Goal: Task Accomplishment & Management: Manage account settings

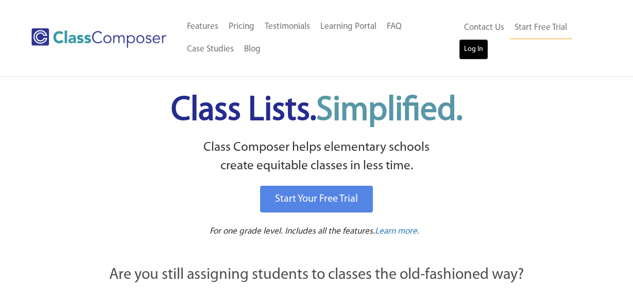
click at [479, 49] on link "Log In" at bounding box center [473, 49] width 29 height 21
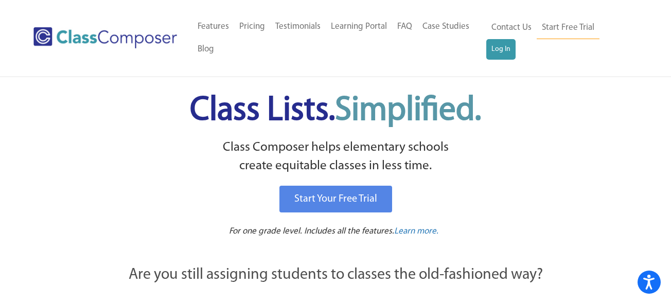
click at [530, 81] on div "Class Lists. Simplified. Class Composer helps elementary schools create equitab…" at bounding box center [335, 160] width 549 height 166
click at [501, 49] on link "Log In" at bounding box center [501, 49] width 29 height 21
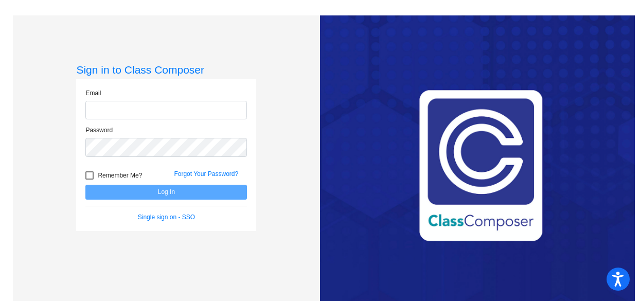
type input "[EMAIL_ADDRESS][DOMAIN_NAME]"
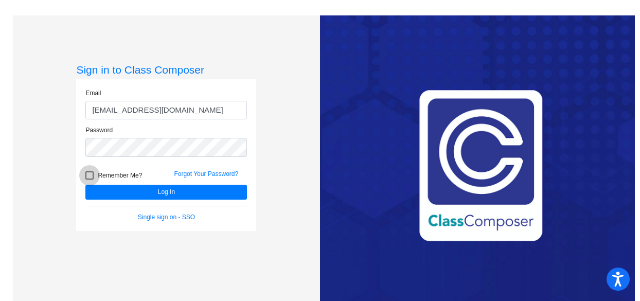
click at [90, 176] on div at bounding box center [89, 175] width 8 height 8
click at [90, 180] on input "Remember Me?" at bounding box center [89, 180] width 1 height 1
checkbox input "true"
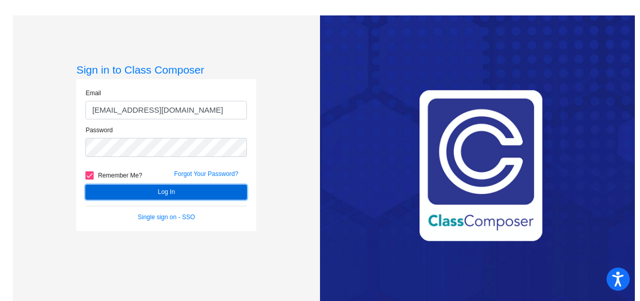
click at [105, 194] on button "Log In" at bounding box center [166, 192] width 162 height 15
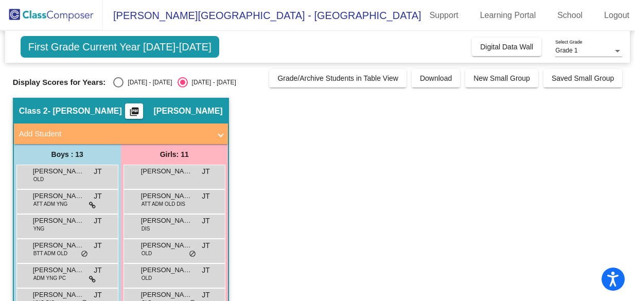
click at [118, 81] on div "Select an option" at bounding box center [118, 82] width 10 height 10
click at [118, 88] on input "[DATE] - [DATE]" at bounding box center [118, 88] width 1 height 1
radio input "true"
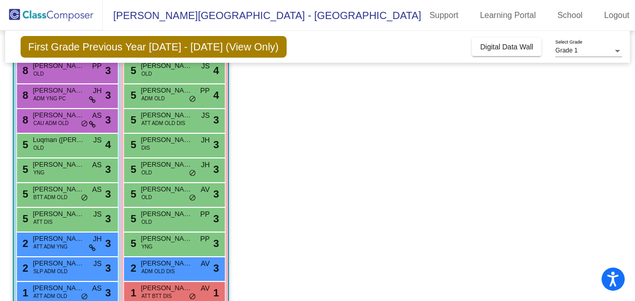
scroll to position [109, 0]
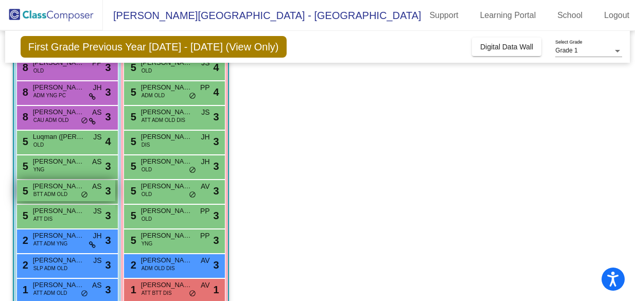
click at [47, 190] on div "5 [PERSON_NAME] BTT ADM OLD AS lock do_not_disturb_alt 3" at bounding box center [66, 190] width 98 height 21
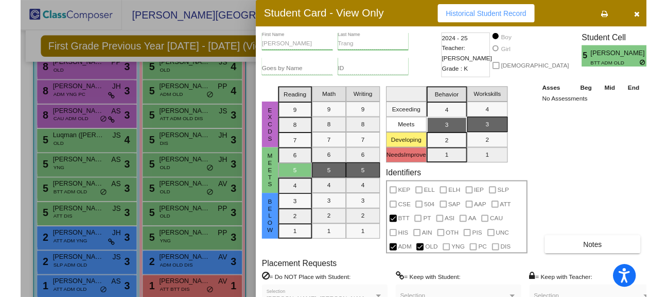
scroll to position [0, 0]
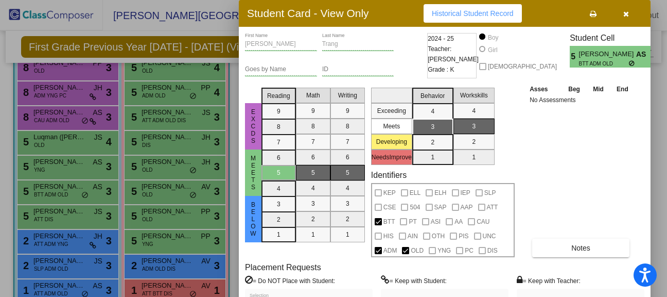
drag, startPoint x: 664, startPoint y: 224, endPoint x: 664, endPoint y: 248, distance: 23.2
click at [640, 250] on div at bounding box center [333, 148] width 667 height 297
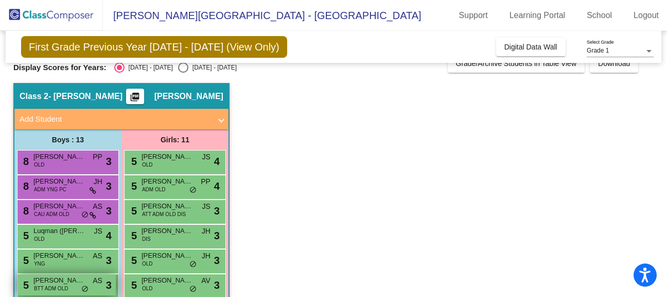
click at [63, 285] on span "BTT ADM OLD" at bounding box center [51, 288] width 34 height 8
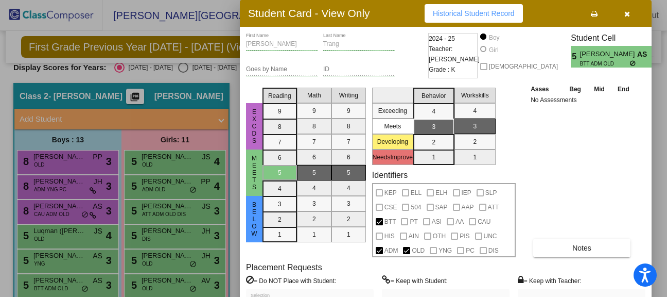
click at [637, 139] on div "excds MEets Below Reading 9 8 7 6 5 4 3 2 1 Math 9 8 7 6 5 4 3 2 1 Writing 9 8 …" at bounding box center [445, 169] width 399 height 173
drag, startPoint x: 637, startPoint y: 138, endPoint x: 638, endPoint y: 119, distance: 19.6
click at [638, 119] on div "excds MEets Below Reading 9 8 7 6 5 4 3 2 1 Math 9 8 7 6 5 4 3 2 1 Writing 9 8 …" at bounding box center [445, 169] width 399 height 173
click at [583, 247] on span "Notes" at bounding box center [581, 248] width 19 height 8
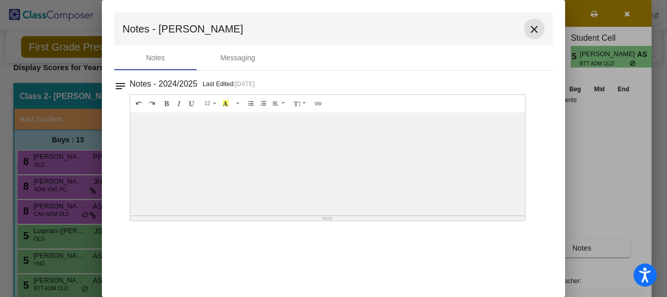
click at [534, 28] on mat-icon "close" at bounding box center [534, 29] width 12 height 12
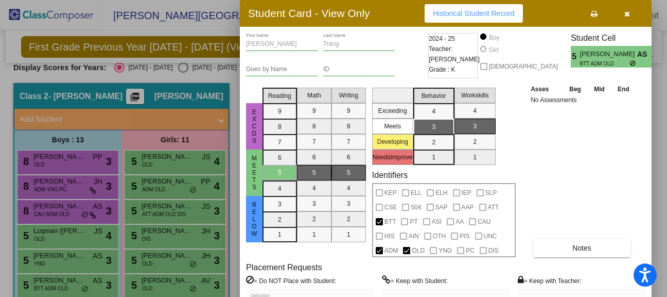
drag, startPoint x: 663, startPoint y: 50, endPoint x: 665, endPoint y: 57, distance: 7.0
click at [640, 59] on div at bounding box center [333, 148] width 667 height 297
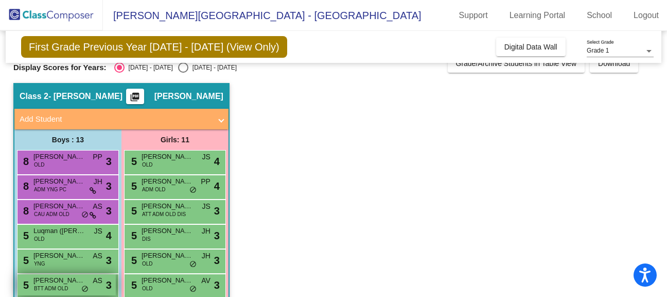
click at [47, 283] on span "[PERSON_NAME]" at bounding box center [58, 280] width 51 height 10
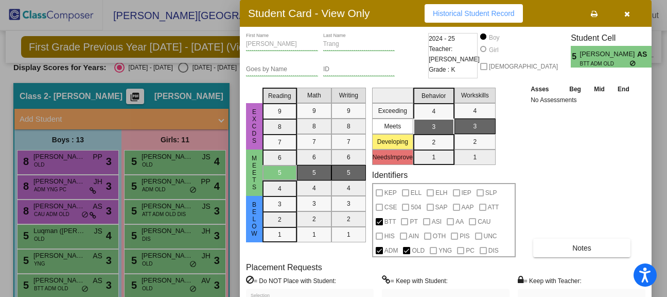
click at [569, 14] on div "Student Card - View Only Historical Student Record" at bounding box center [446, 13] width 412 height 27
click at [482, 296] on div "Selection" at bounding box center [446, 302] width 118 height 19
click at [482, 293] on div "Selection" at bounding box center [446, 302] width 118 height 19
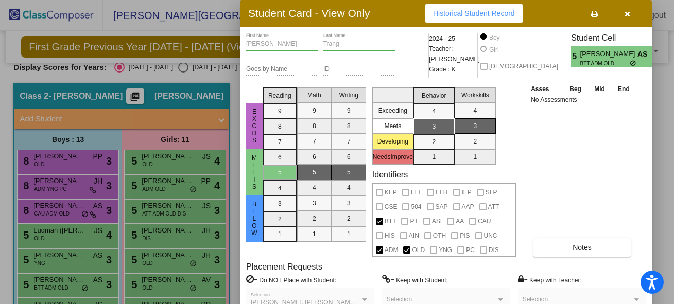
click at [184, 287] on div at bounding box center [337, 152] width 674 height 304
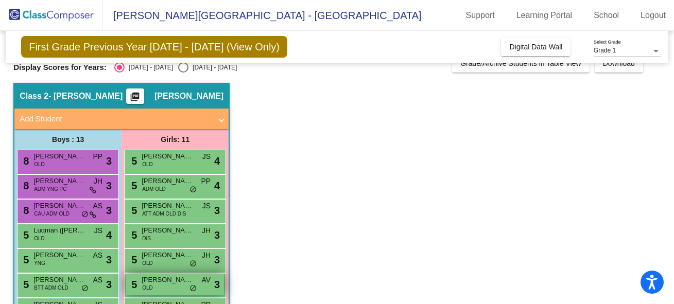
click at [184, 288] on div "5 [PERSON_NAME] OLD AV lock do_not_disturb_alt 3" at bounding box center [175, 284] width 98 height 21
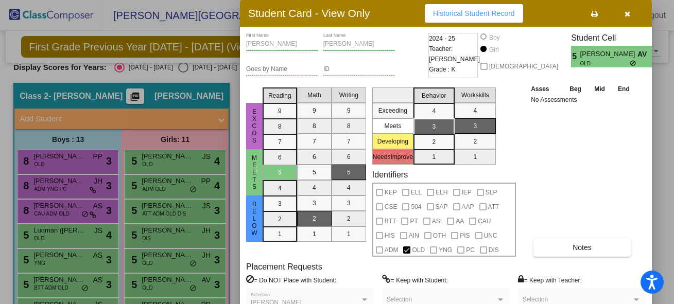
click at [165, 256] on div at bounding box center [337, 152] width 674 height 304
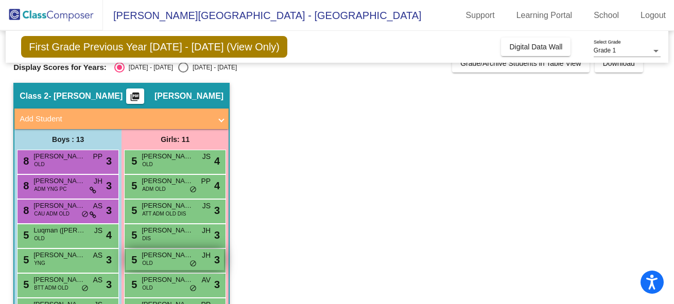
click at [185, 263] on div "5 [PERSON_NAME] OLD JH lock do_not_disturb_alt 3" at bounding box center [175, 259] width 98 height 21
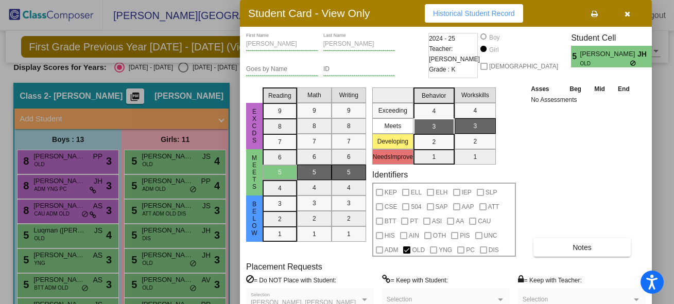
click at [636, 298] on div at bounding box center [636, 300] width 9 height 7
click at [500, 298] on div at bounding box center [500, 300] width 9 height 7
click at [630, 12] on button "button" at bounding box center [627, 13] width 33 height 19
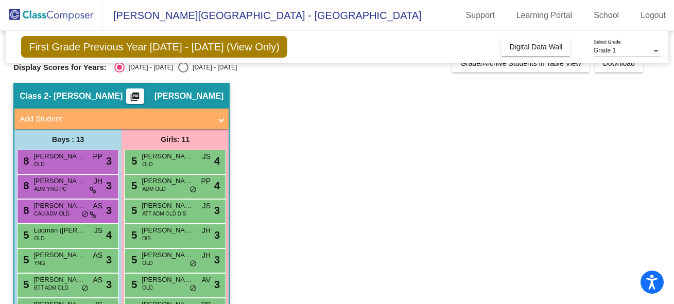
scroll to position [23, 0]
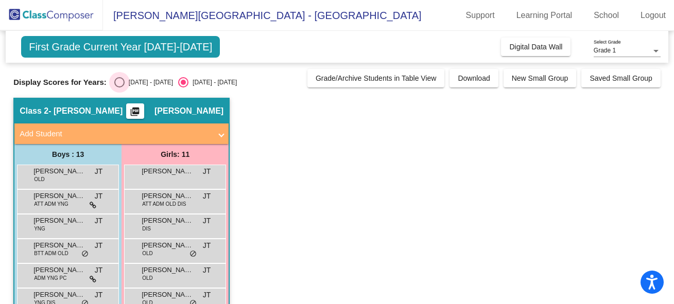
click at [119, 85] on div "Select an option" at bounding box center [119, 82] width 10 height 10
click at [119, 88] on input "[DATE] - [DATE]" at bounding box center [119, 88] width 1 height 1
radio input "true"
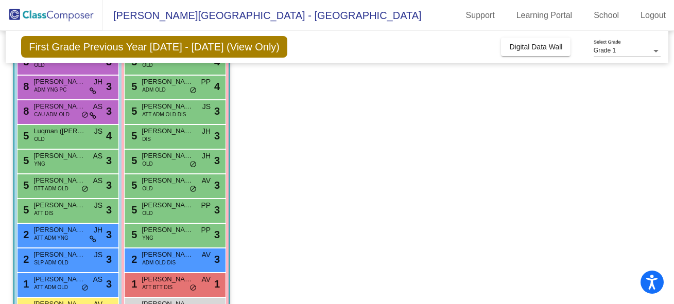
scroll to position [113, 0]
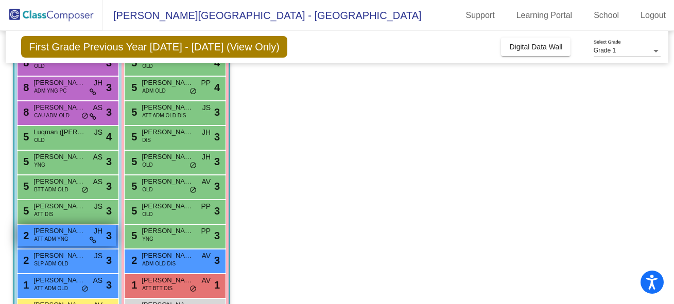
click at [35, 235] on span "ATT ADM YNG" at bounding box center [51, 239] width 34 height 8
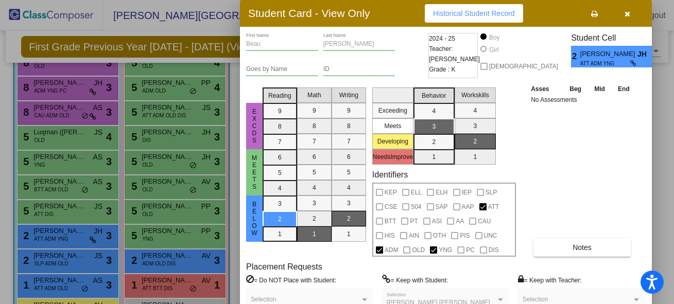
click at [44, 266] on div at bounding box center [337, 152] width 674 height 304
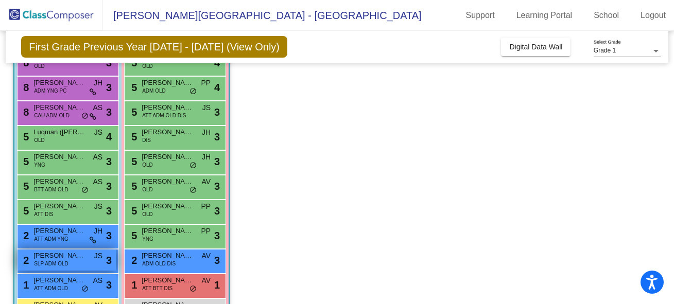
click at [44, 267] on span "SLP ADM OLD" at bounding box center [51, 264] width 34 height 8
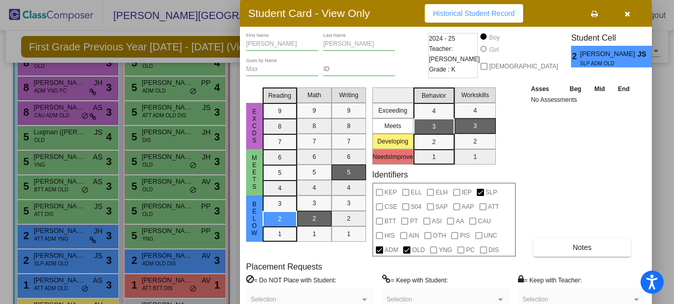
click at [48, 285] on div at bounding box center [337, 152] width 674 height 304
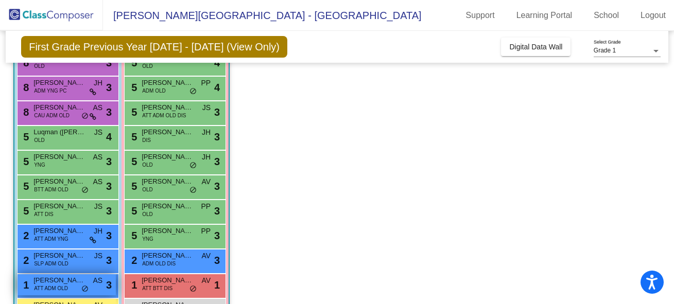
click at [48, 287] on span "ATT ADM OLD" at bounding box center [51, 289] width 34 height 8
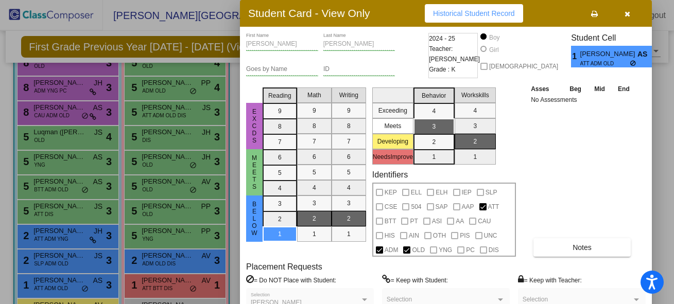
click at [628, 14] on icon "button" at bounding box center [627, 13] width 6 height 7
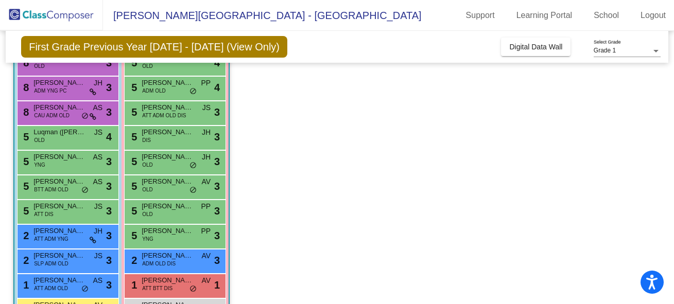
scroll to position [198, 0]
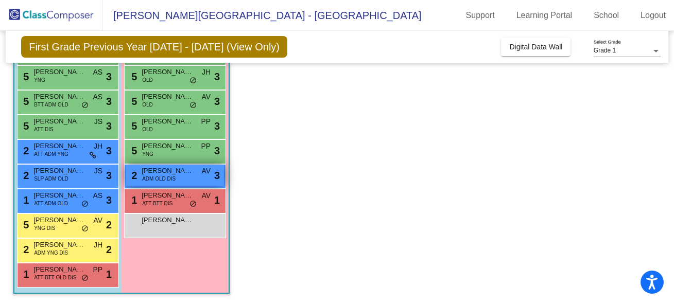
click at [166, 178] on span "ADM OLD DIS" at bounding box center [158, 179] width 33 height 8
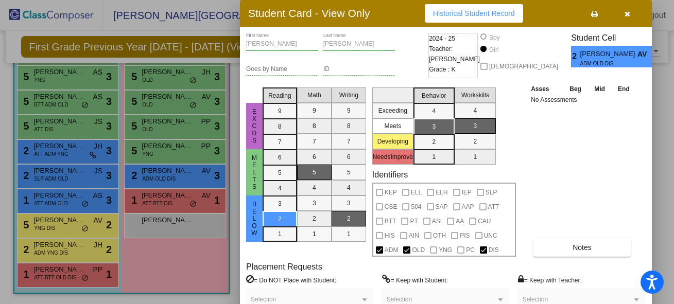
click at [56, 228] on div at bounding box center [337, 152] width 674 height 304
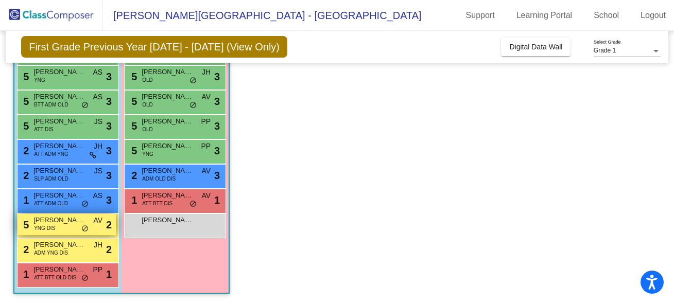
click at [55, 229] on div "5 James Milano YNG DIS AV lock do_not_disturb_alt 2" at bounding box center [67, 224] width 98 height 21
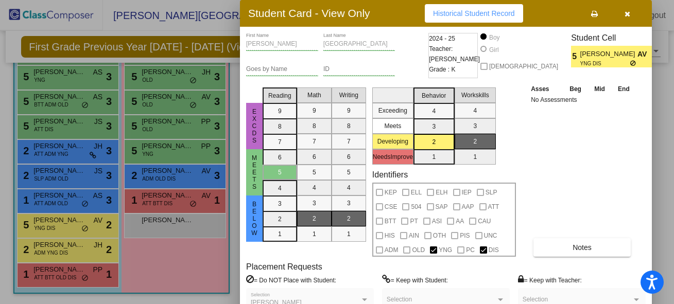
click at [49, 253] on div at bounding box center [337, 152] width 674 height 304
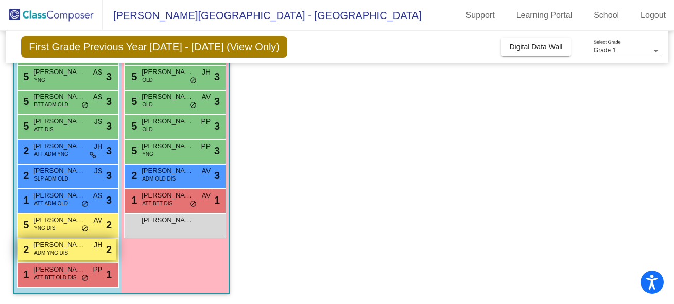
click at [49, 254] on span "ADM YNG DIS" at bounding box center [51, 253] width 34 height 8
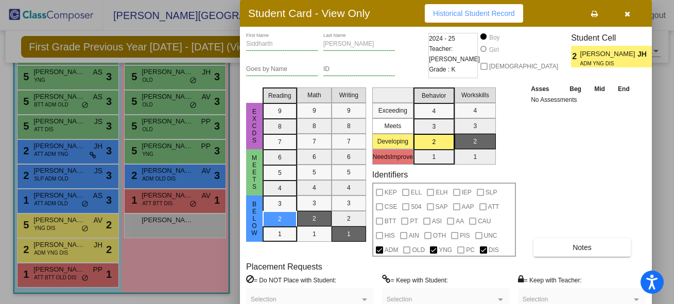
click at [44, 275] on div at bounding box center [337, 152] width 674 height 304
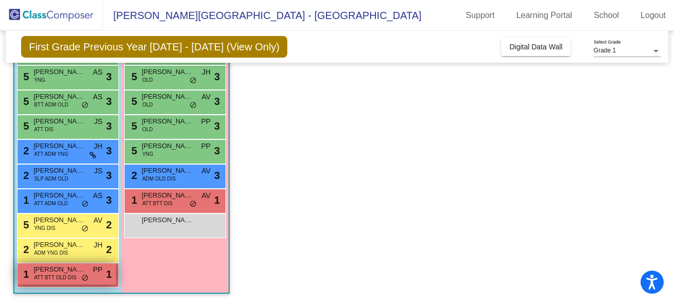
click at [41, 278] on span "ATT BTT OLD DIS" at bounding box center [55, 278] width 42 height 8
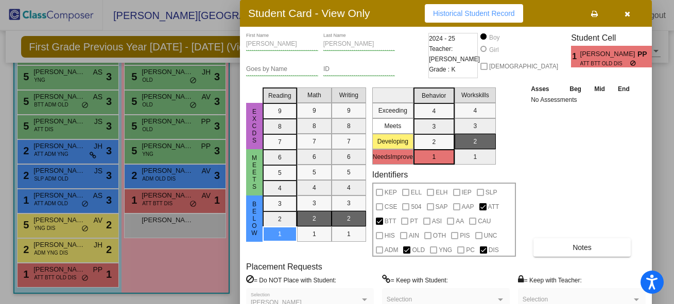
click at [55, 195] on div at bounding box center [337, 152] width 674 height 304
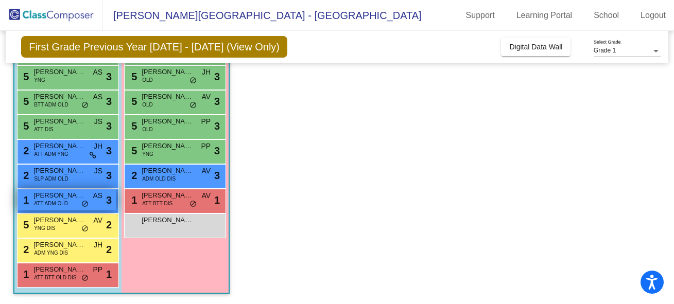
click at [55, 196] on span "[PERSON_NAME]" at bounding box center [58, 195] width 51 height 10
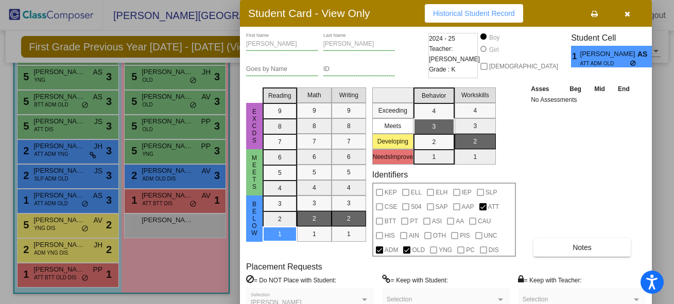
click at [157, 202] on div at bounding box center [337, 152] width 674 height 304
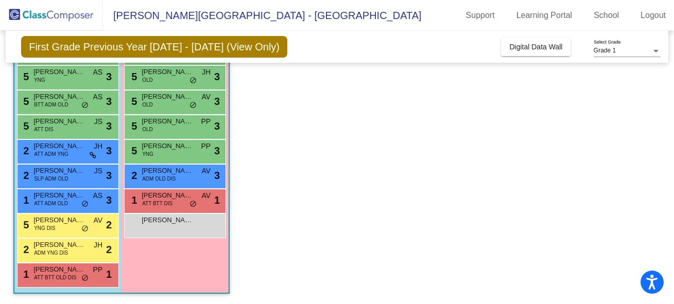
click at [157, 202] on span "ATT BTT DIS" at bounding box center [157, 204] width 30 height 8
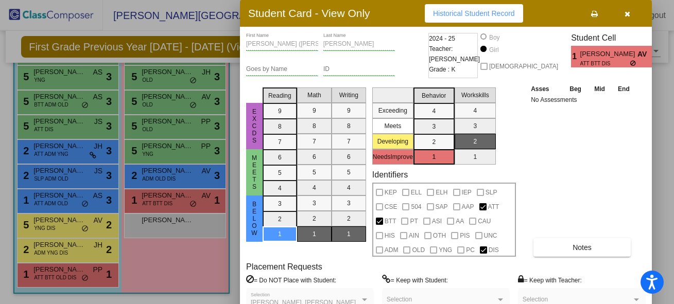
click at [71, 202] on div at bounding box center [337, 152] width 674 height 304
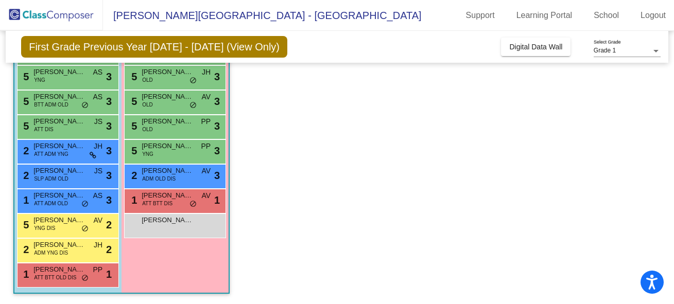
click at [71, 202] on div "1 Lucas Shah ATT ADM OLD AS lock do_not_disturb_alt 3" at bounding box center [67, 199] width 98 height 21
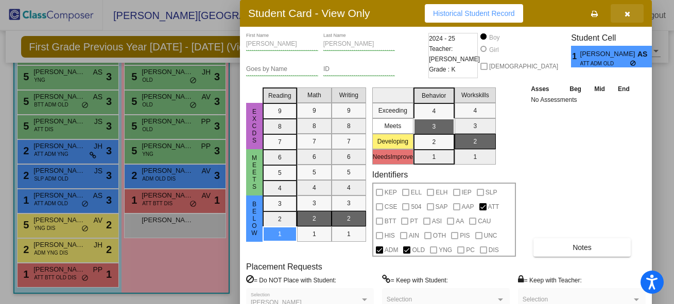
click at [627, 15] on icon "button" at bounding box center [627, 13] width 6 height 7
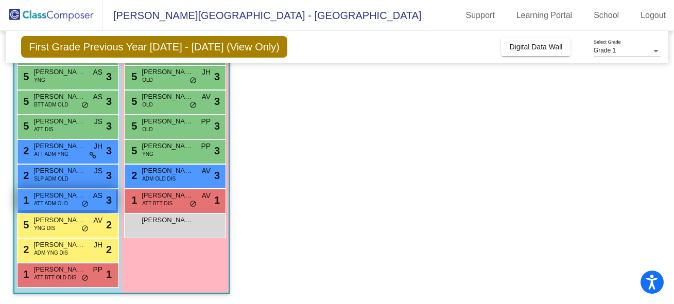
click at [46, 194] on span "[PERSON_NAME]" at bounding box center [58, 195] width 51 height 10
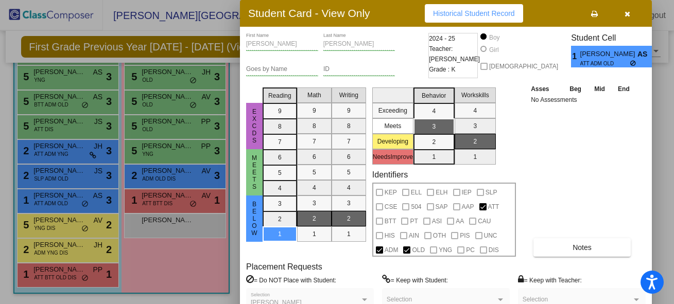
click at [627, 12] on icon "button" at bounding box center [627, 13] width 6 height 7
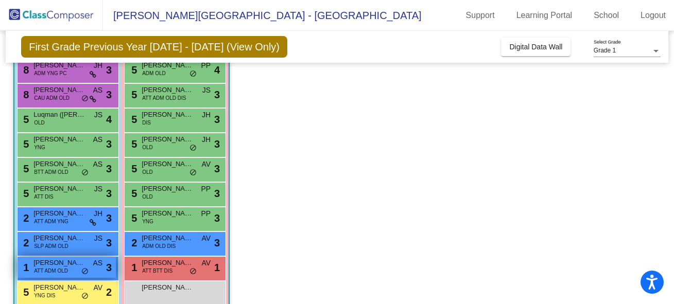
scroll to position [117, 0]
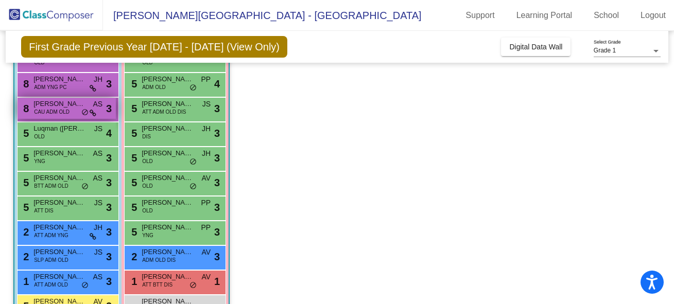
click at [79, 109] on span "[PERSON_NAME]" at bounding box center [58, 104] width 51 height 10
